Goal: Go to known website: Access a specific website the user already knows

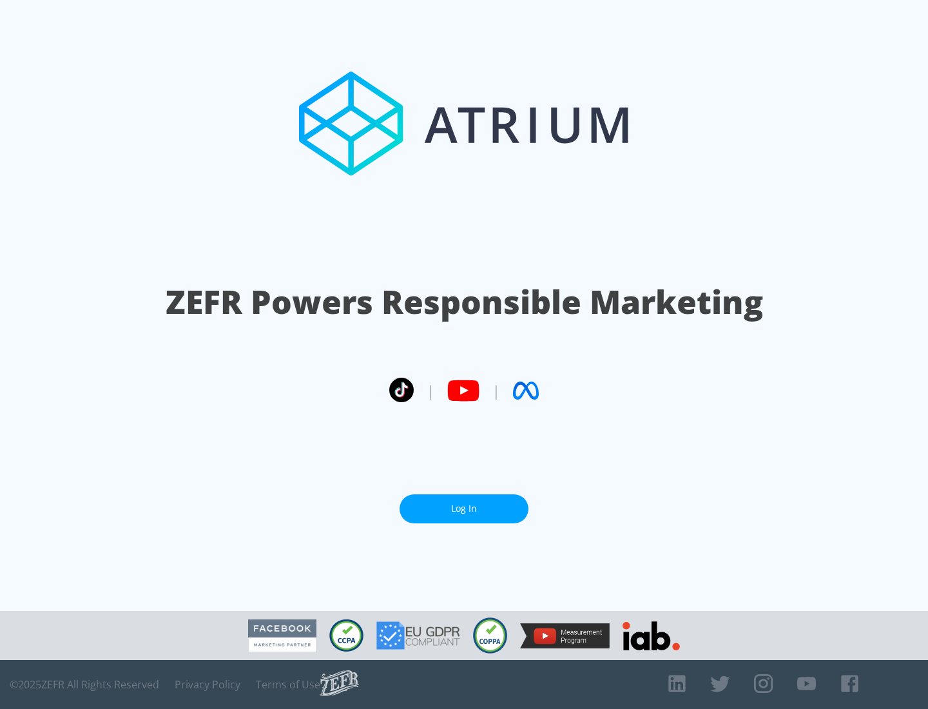
click at [464, 509] on link "Log In" at bounding box center [464, 508] width 129 height 29
